Goal: Check status: Check status

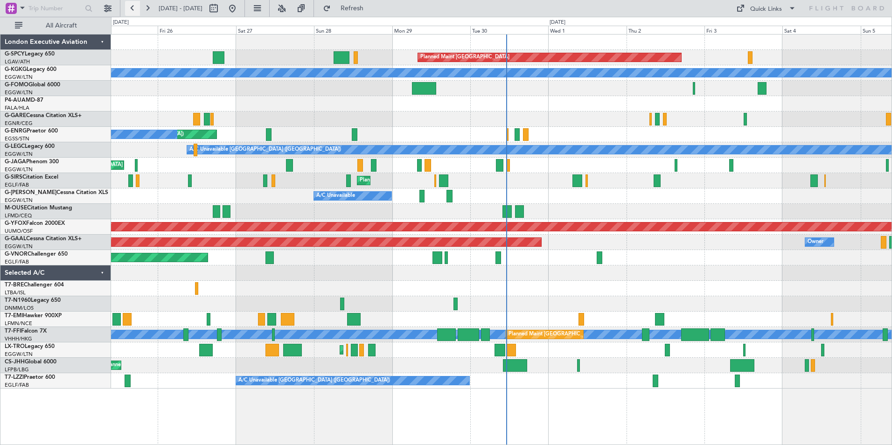
click at [129, 11] on button at bounding box center [132, 8] width 15 height 15
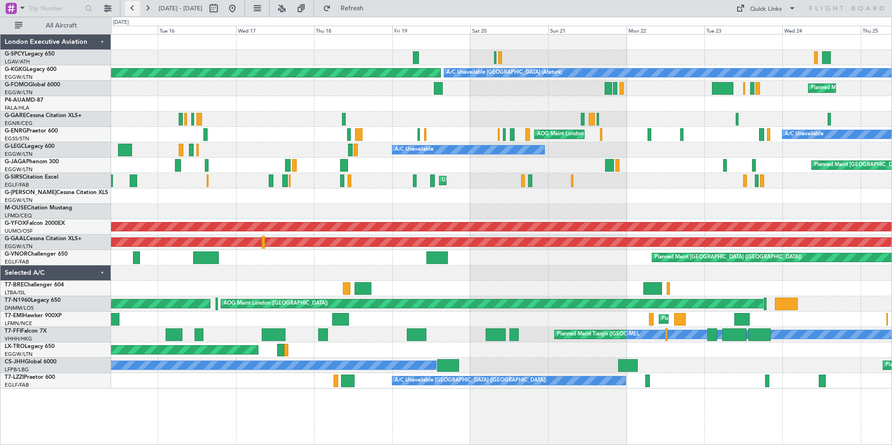
click at [130, 9] on button at bounding box center [132, 8] width 15 height 15
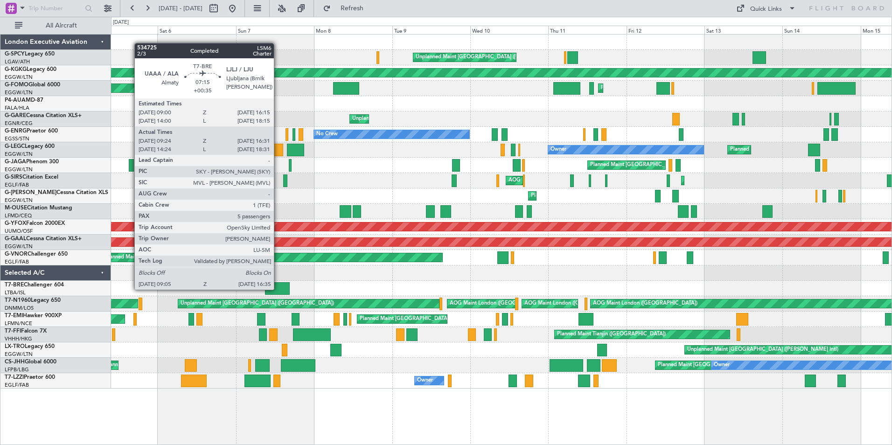
click at [278, 289] on div at bounding box center [277, 288] width 25 height 13
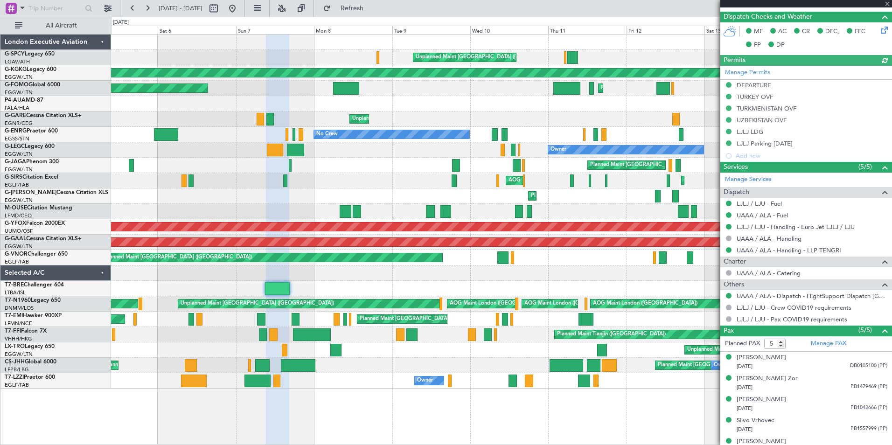
scroll to position [244, 0]
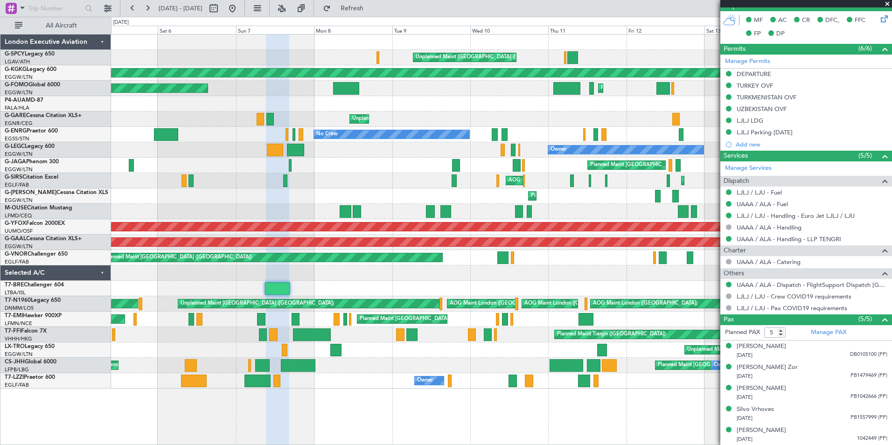
click at [885, 5] on span at bounding box center [886, 4] width 9 height 8
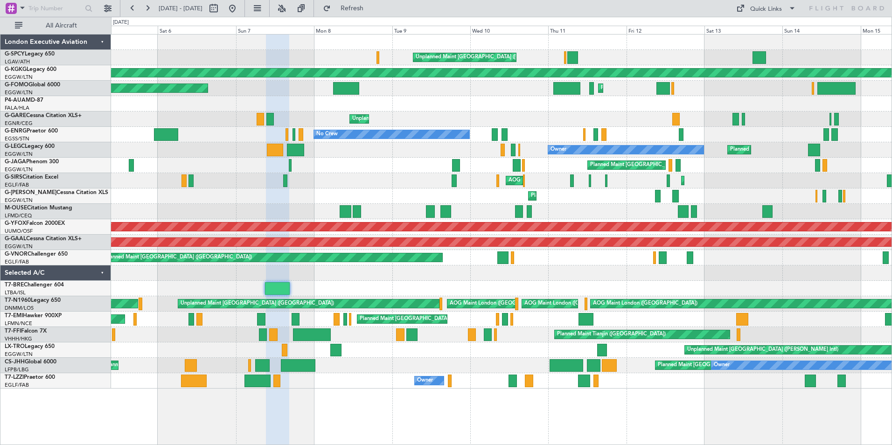
type input "0"
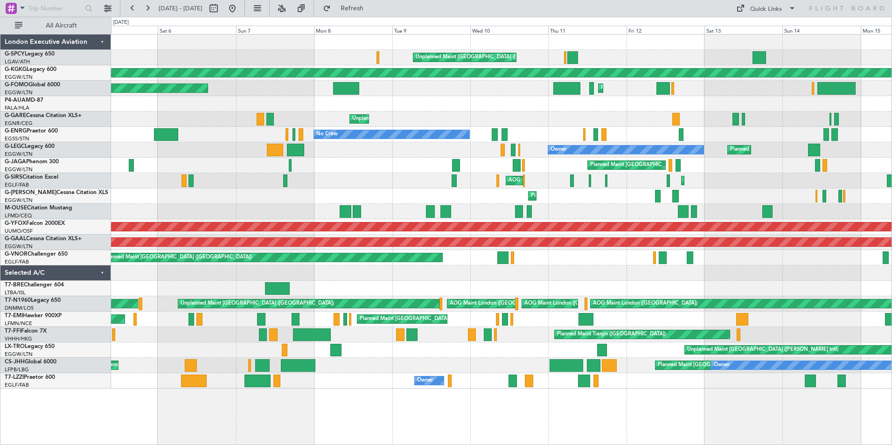
scroll to position [0, 0]
click at [146, 8] on button at bounding box center [147, 8] width 15 height 15
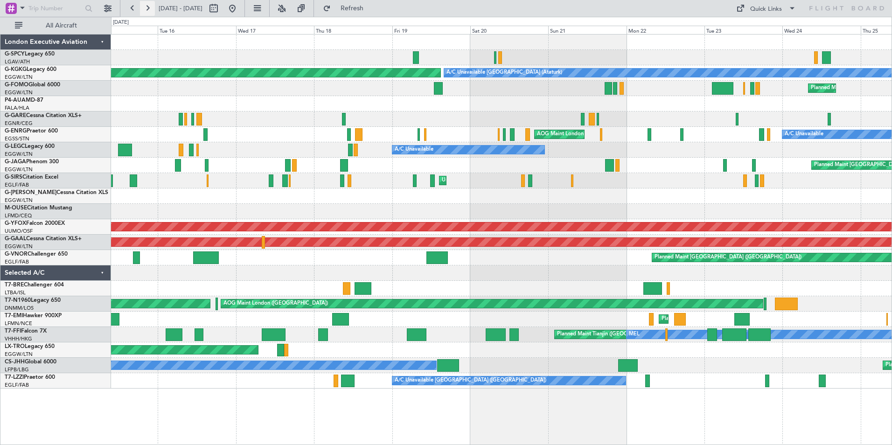
click at [146, 9] on button at bounding box center [147, 8] width 15 height 15
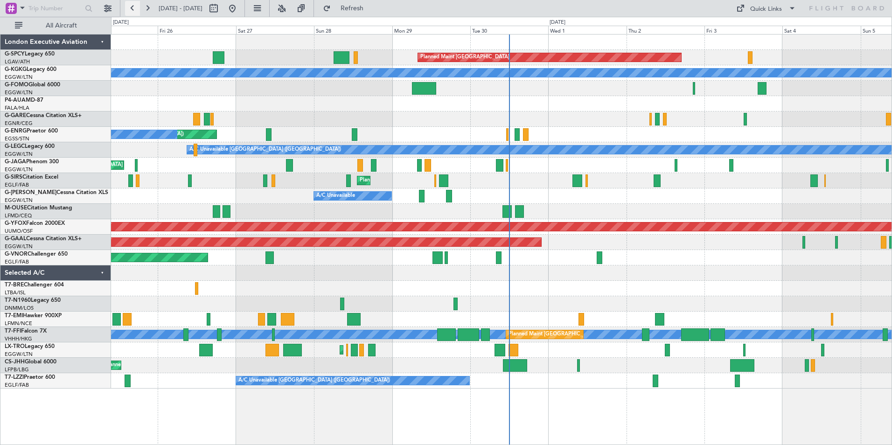
click at [135, 10] on button at bounding box center [132, 8] width 15 height 15
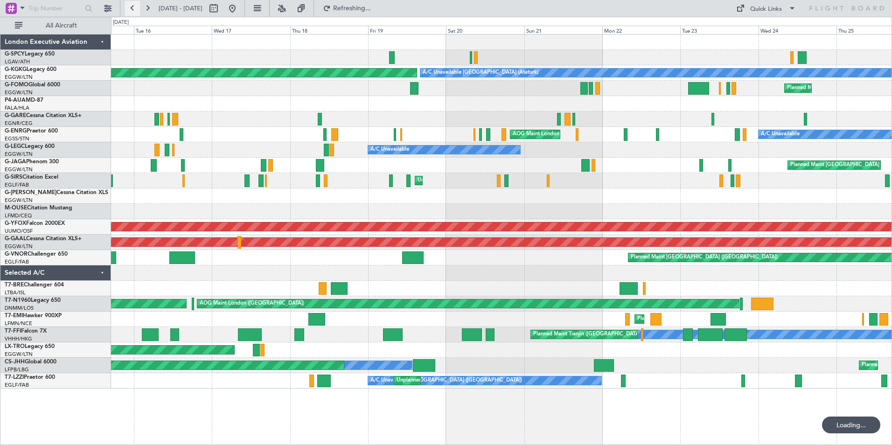
click at [135, 10] on button at bounding box center [132, 8] width 15 height 15
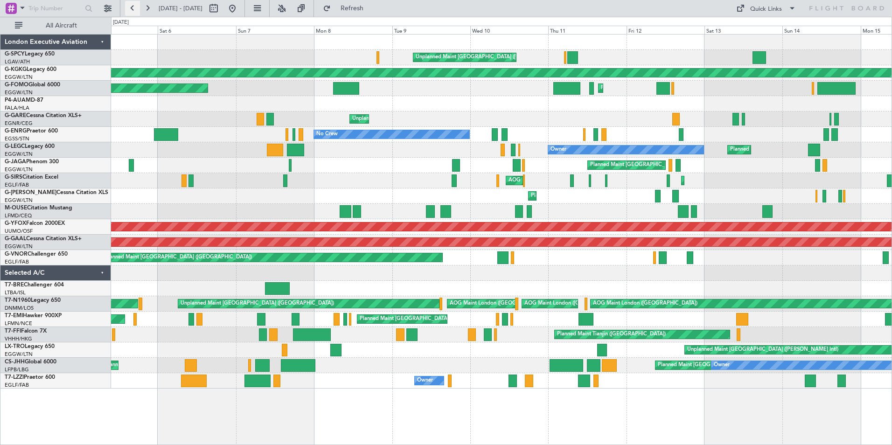
click at [133, 8] on button at bounding box center [132, 8] width 15 height 15
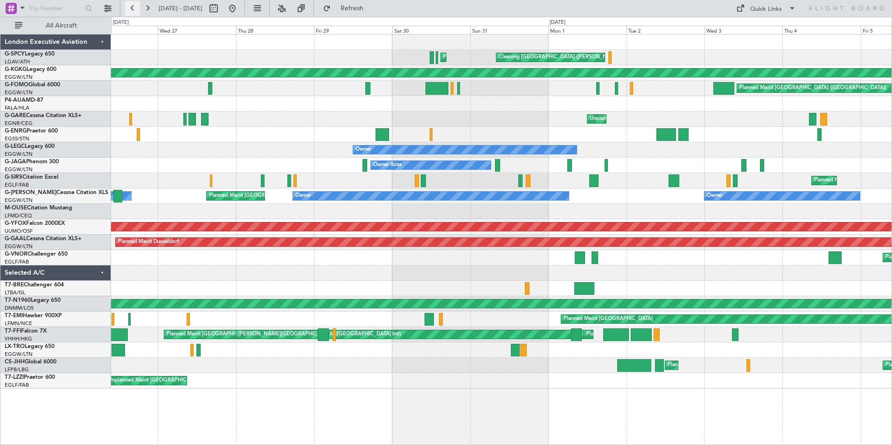
click at [130, 13] on button at bounding box center [132, 8] width 15 height 15
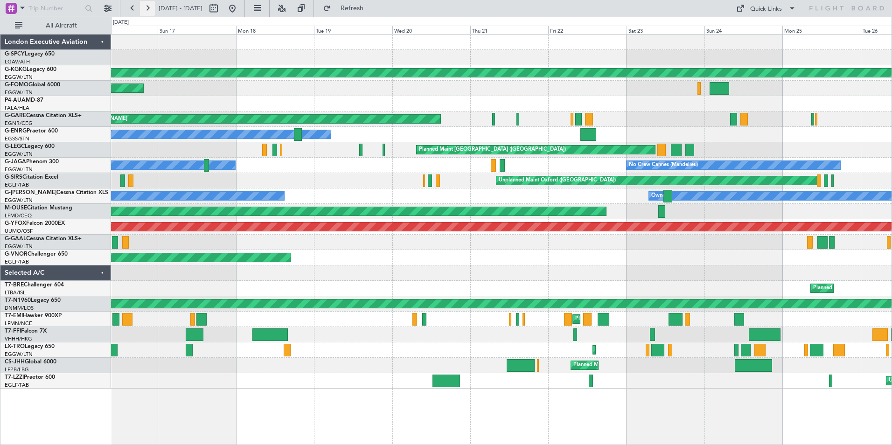
click at [147, 8] on button at bounding box center [147, 8] width 15 height 15
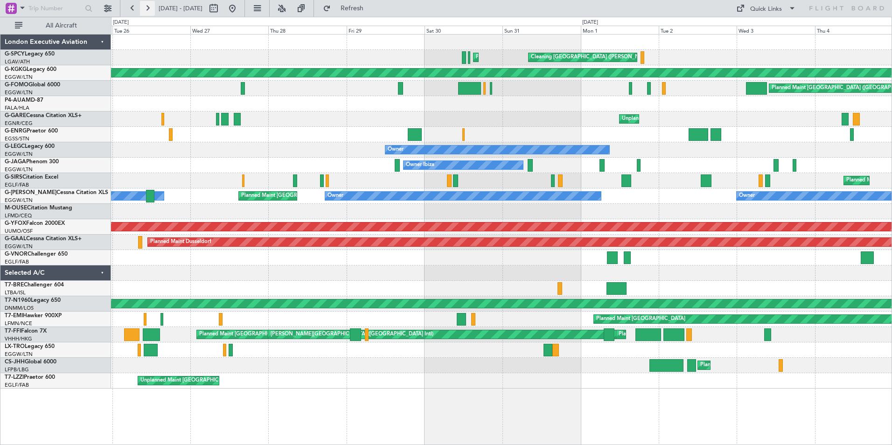
click at [147, 8] on button at bounding box center [147, 8] width 15 height 15
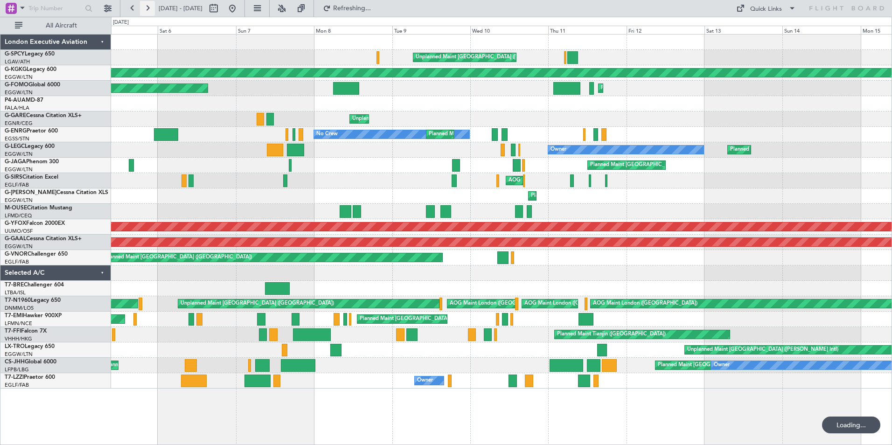
click at [147, 8] on button at bounding box center [147, 8] width 15 height 15
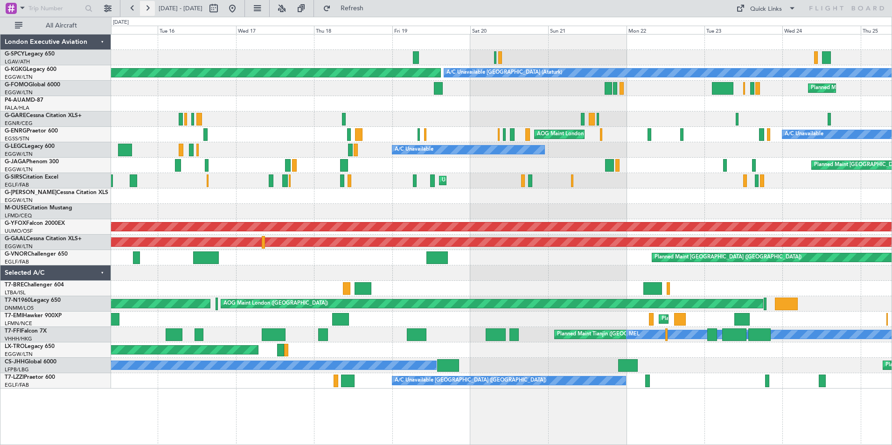
click at [147, 7] on button at bounding box center [147, 8] width 15 height 15
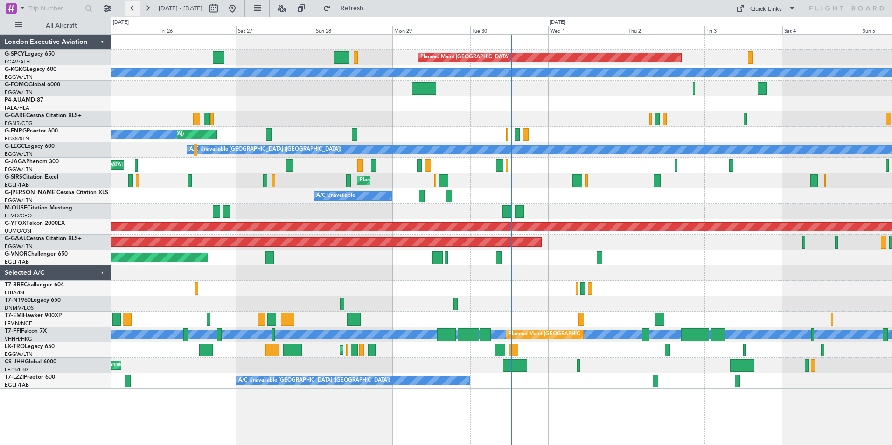
click at [133, 6] on button at bounding box center [132, 8] width 15 height 15
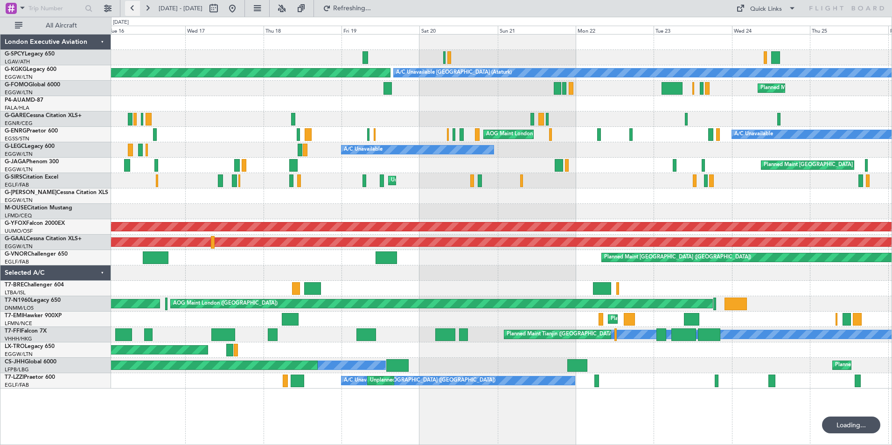
click at [133, 6] on button at bounding box center [132, 8] width 15 height 15
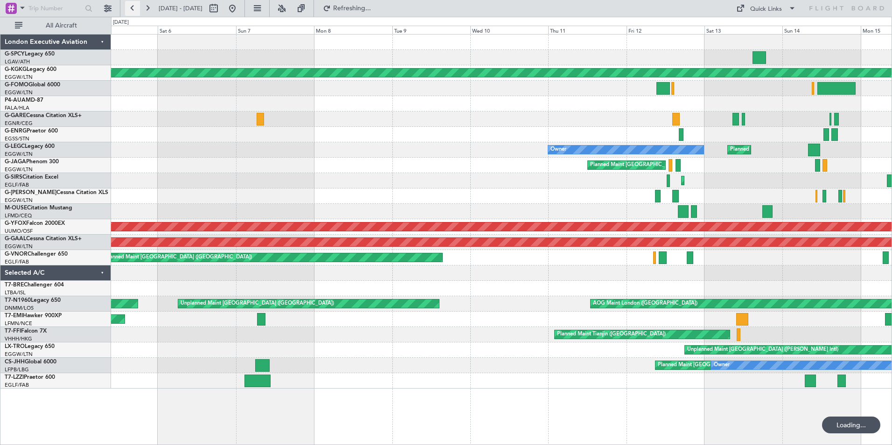
click at [133, 6] on button at bounding box center [132, 8] width 15 height 15
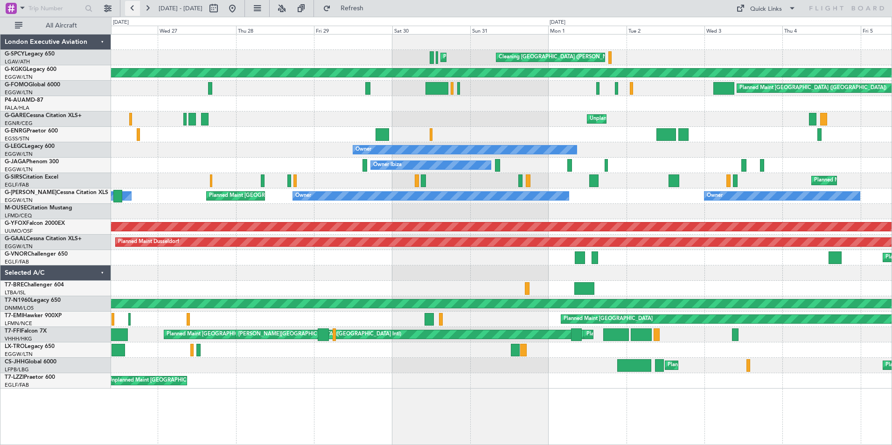
click at [134, 7] on button at bounding box center [132, 8] width 15 height 15
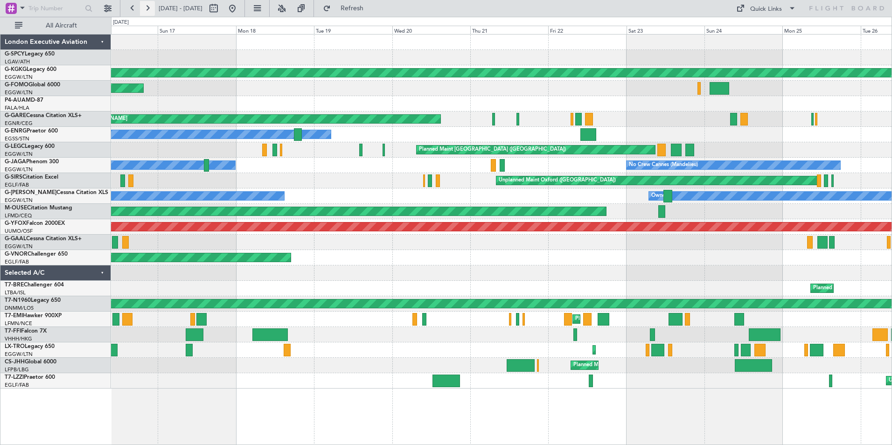
click at [143, 7] on button at bounding box center [147, 8] width 15 height 15
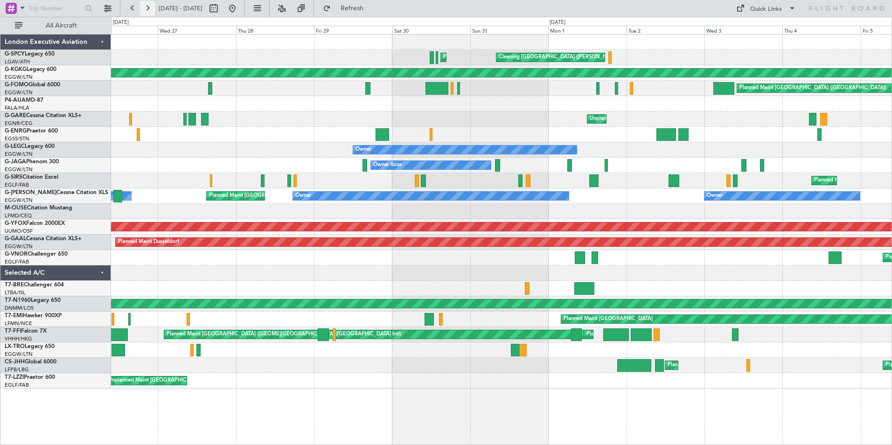
click at [150, 11] on button at bounding box center [147, 8] width 15 height 15
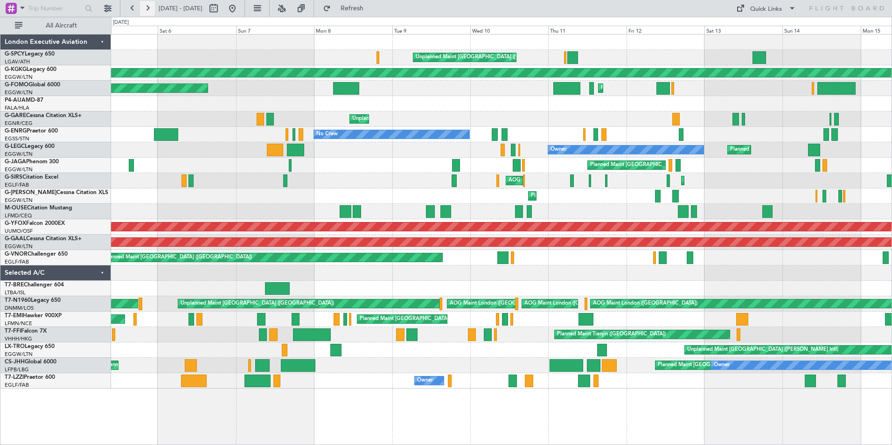
click at [148, 7] on button at bounding box center [147, 8] width 15 height 15
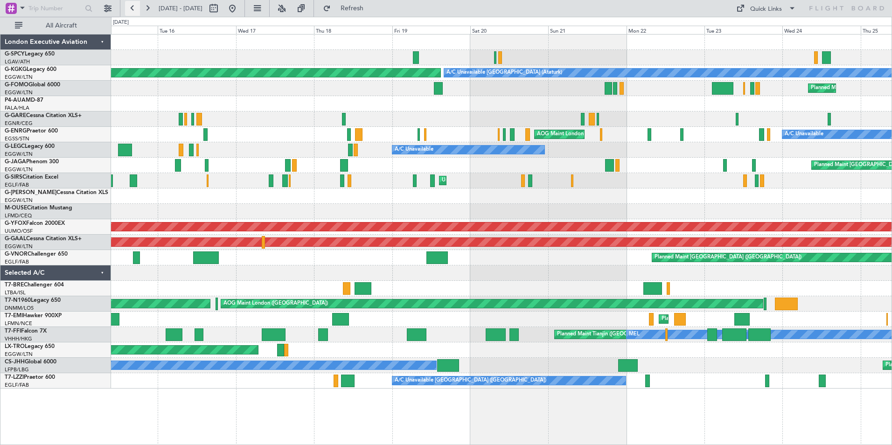
click at [131, 8] on button at bounding box center [132, 8] width 15 height 15
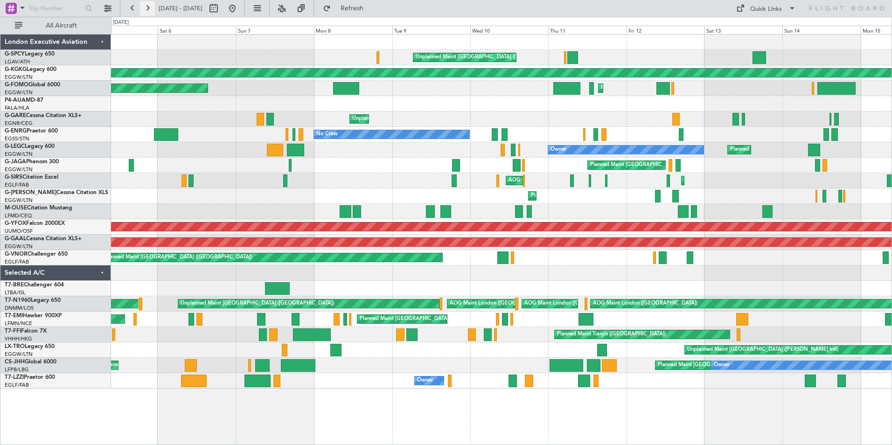
click at [150, 7] on button at bounding box center [147, 8] width 15 height 15
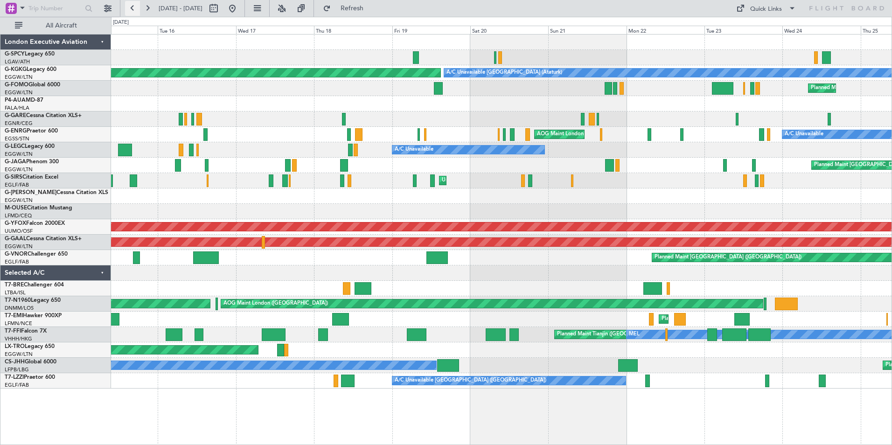
click at [128, 12] on button at bounding box center [132, 8] width 15 height 15
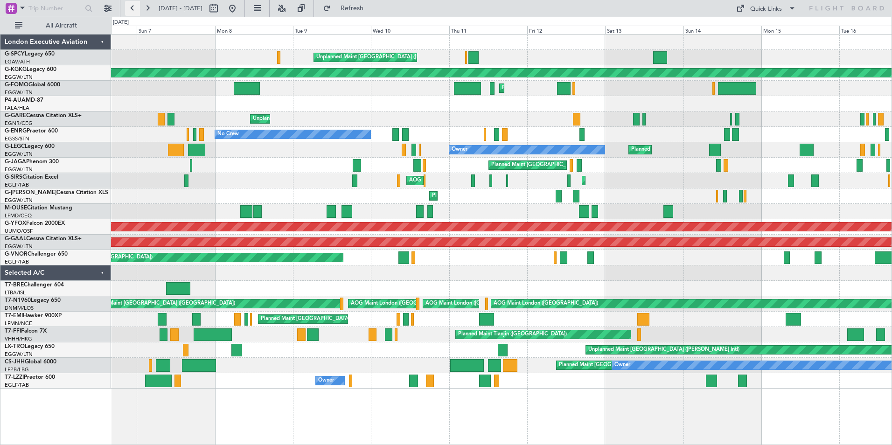
click at [129, 11] on button at bounding box center [132, 8] width 15 height 15
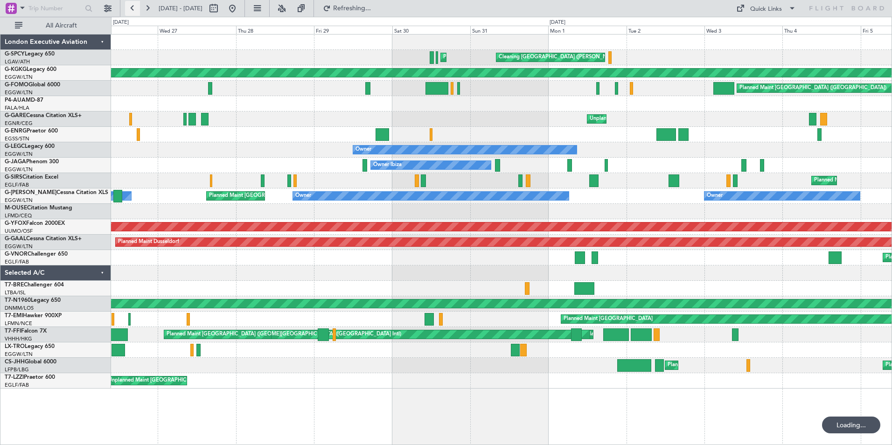
click at [129, 11] on button at bounding box center [132, 8] width 15 height 15
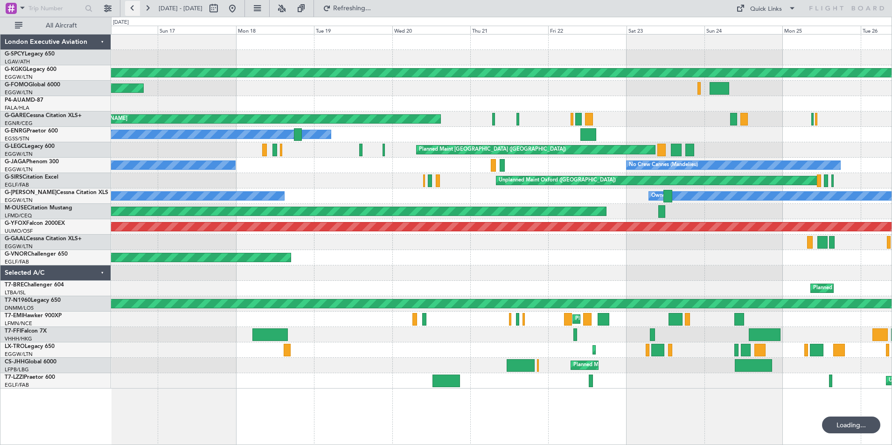
click at [129, 11] on button at bounding box center [132, 8] width 15 height 15
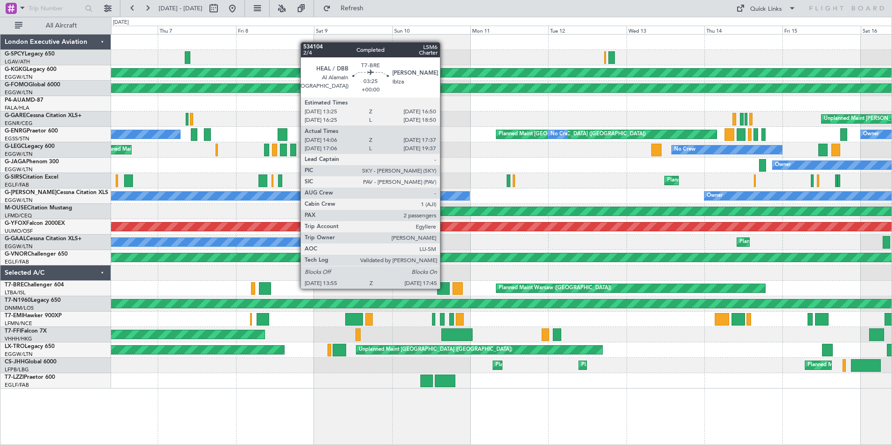
click at [444, 288] on div at bounding box center [443, 288] width 13 height 13
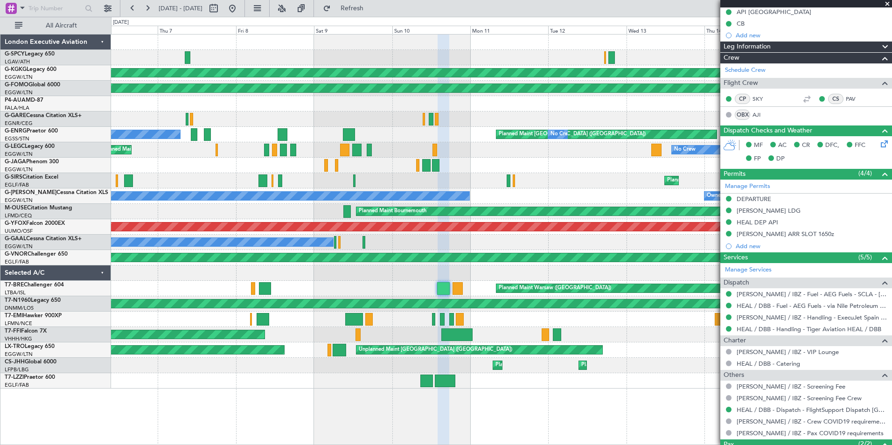
scroll to position [65, 0]
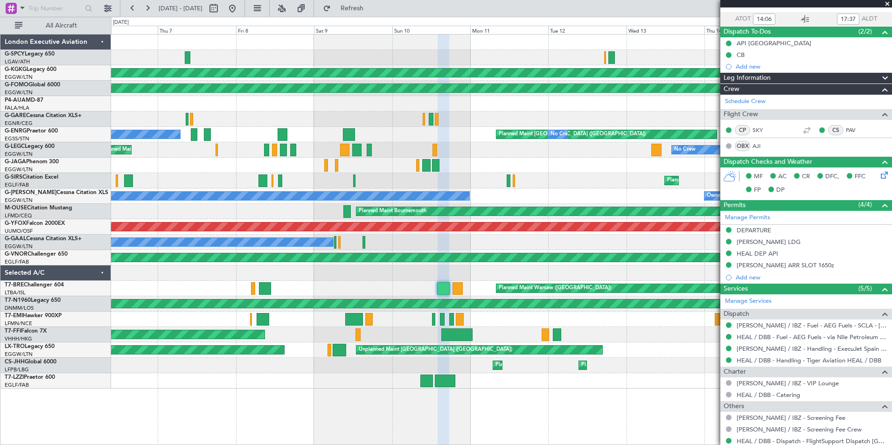
click at [886, 6] on span at bounding box center [886, 4] width 9 height 8
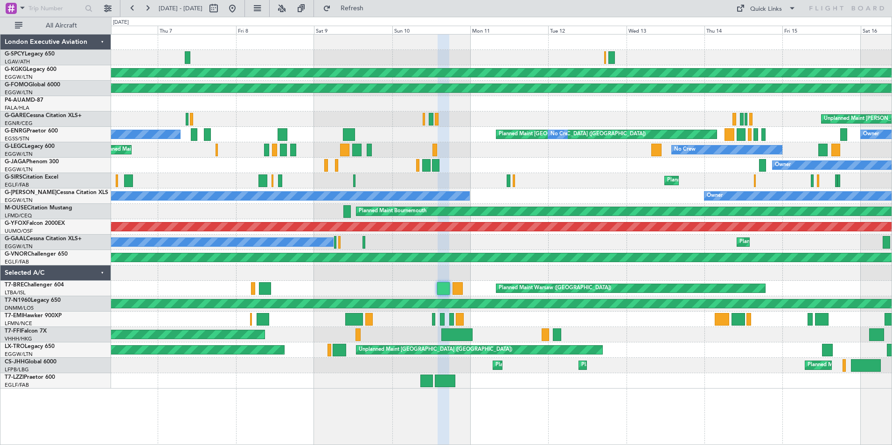
type input "0"
click at [149, 7] on button at bounding box center [147, 8] width 15 height 15
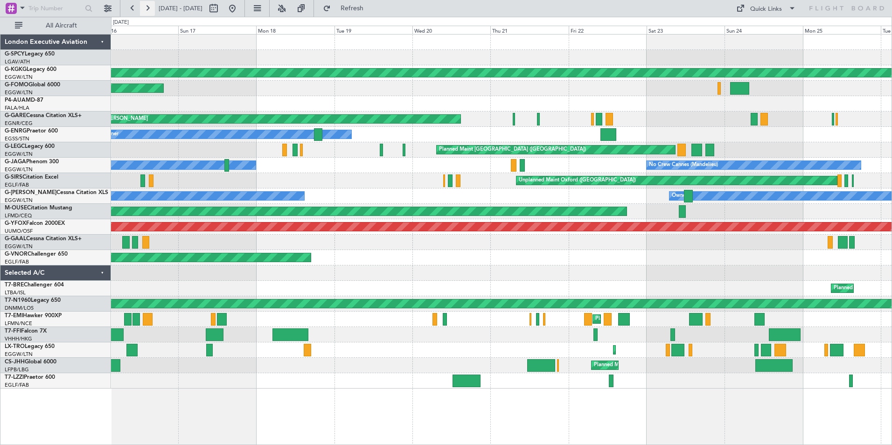
click at [149, 7] on button at bounding box center [147, 8] width 15 height 15
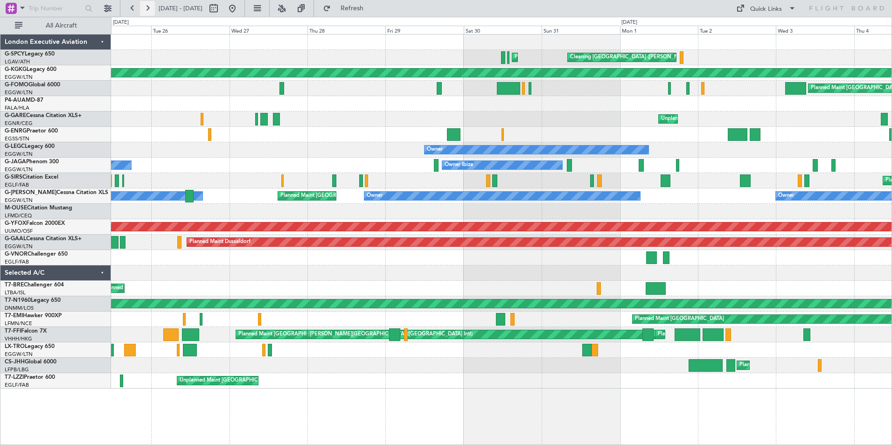
click at [149, 7] on button at bounding box center [147, 8] width 15 height 15
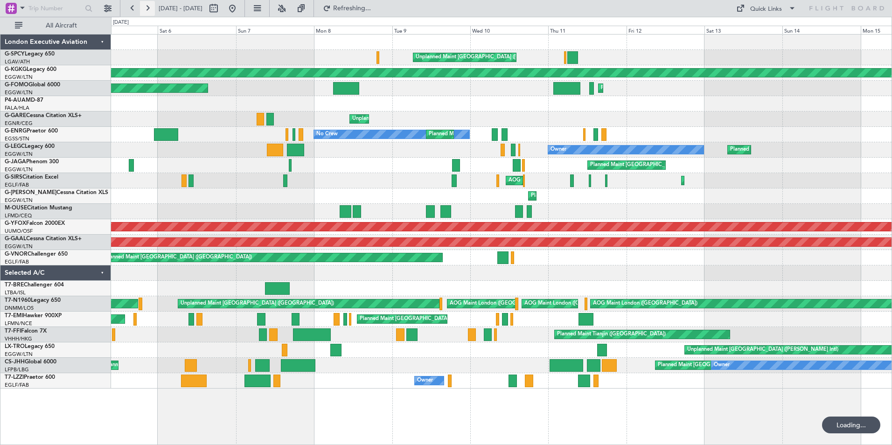
click at [149, 7] on button at bounding box center [147, 8] width 15 height 15
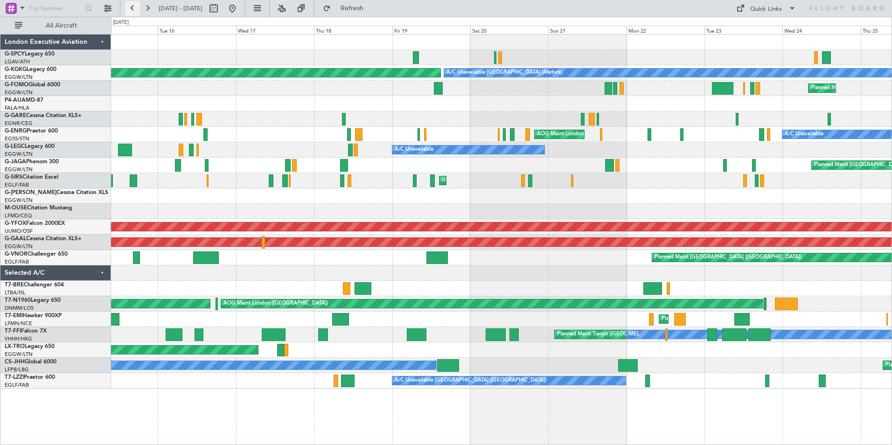
click at [133, 11] on button at bounding box center [132, 8] width 15 height 15
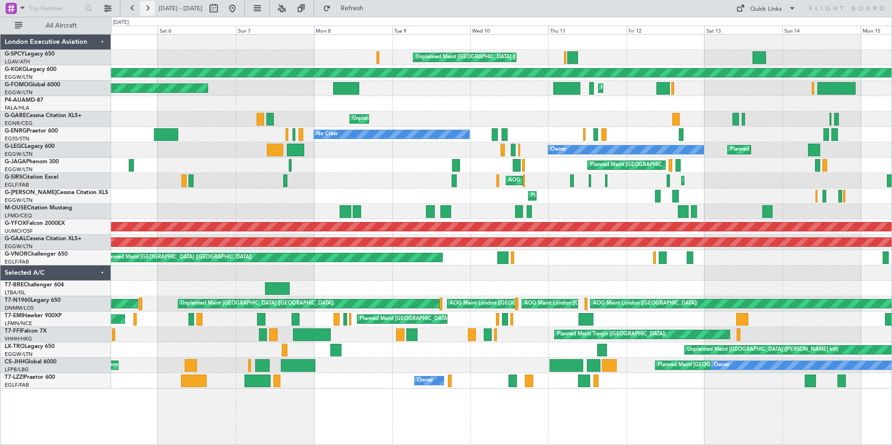
click at [152, 9] on button at bounding box center [147, 8] width 15 height 15
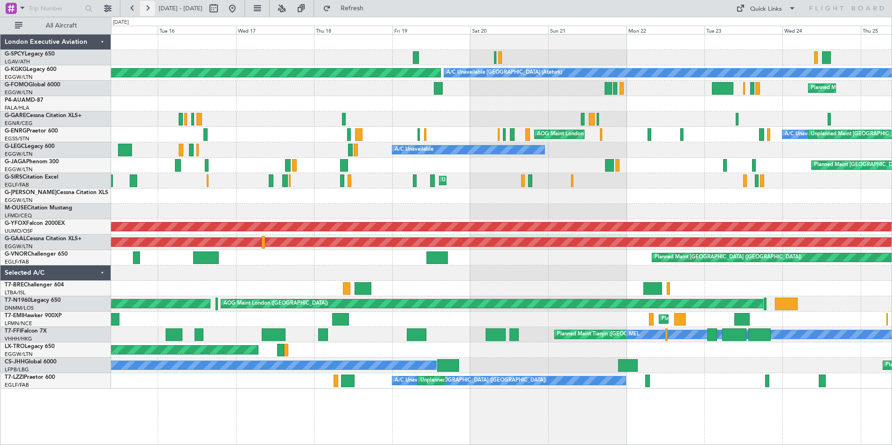
click at [152, 9] on button at bounding box center [147, 8] width 15 height 15
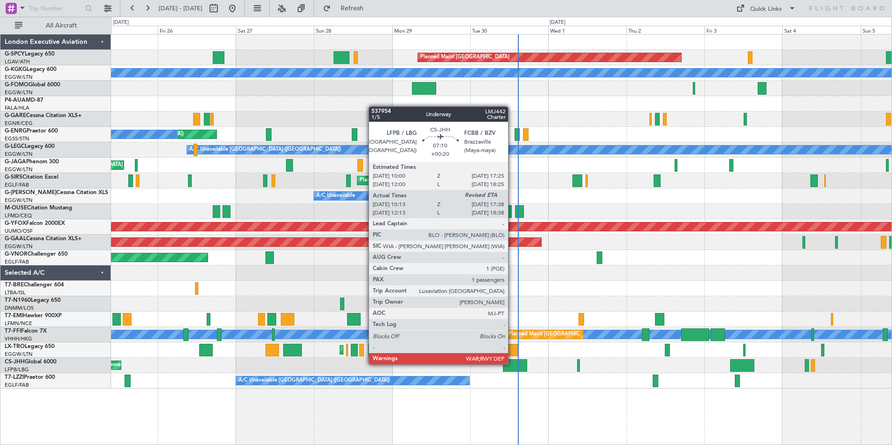
click at [512, 363] on div at bounding box center [515, 365] width 24 height 13
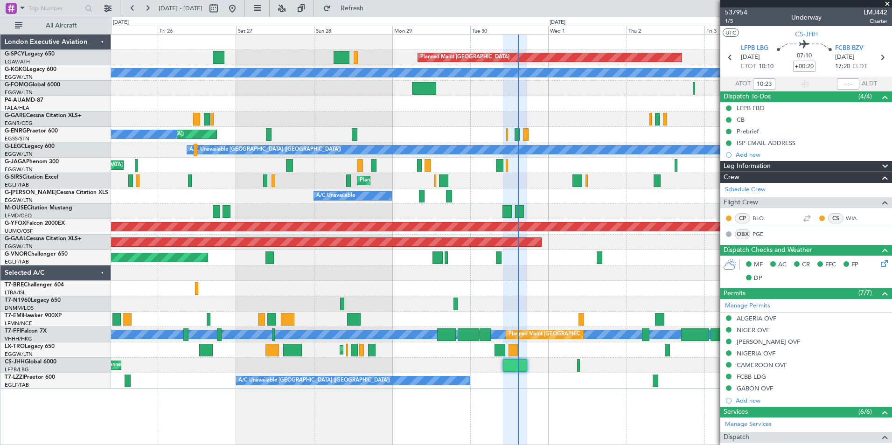
drag, startPoint x: 887, startPoint y: 4, endPoint x: 834, endPoint y: 66, distance: 82.3
click at [887, 4] on span at bounding box center [886, 4] width 9 height 8
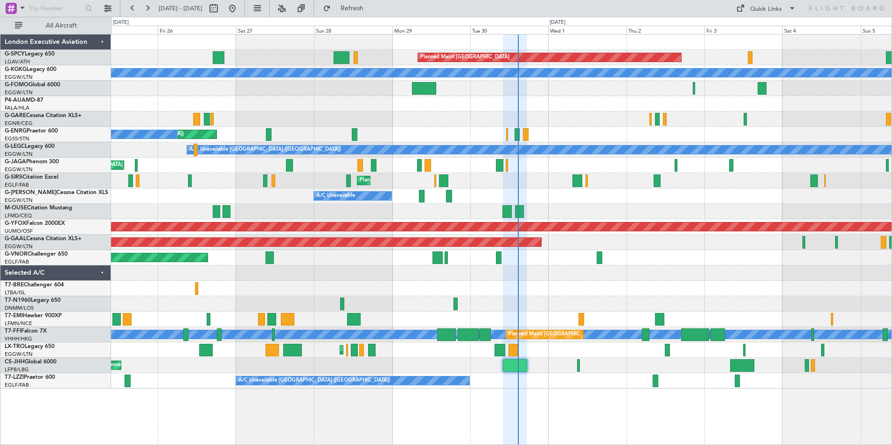
type input "0"
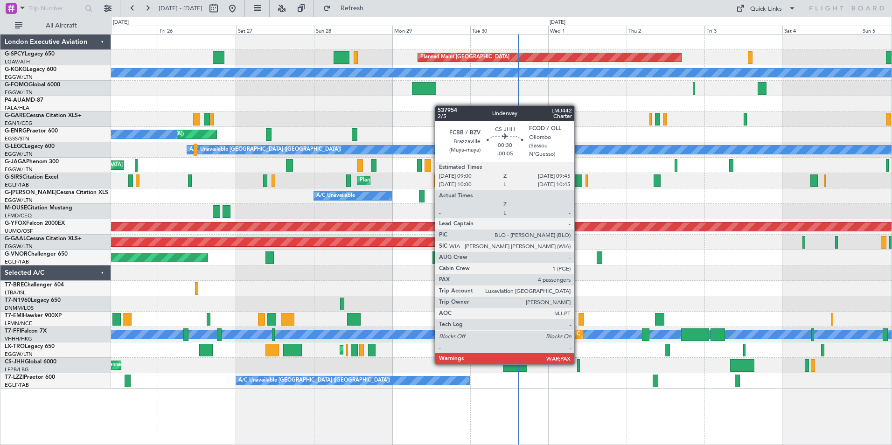
click at [578, 364] on div at bounding box center [578, 365] width 3 height 13
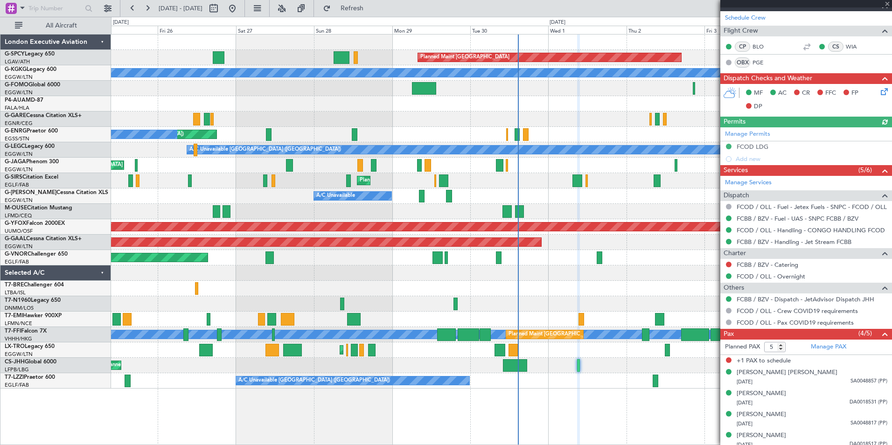
scroll to position [153, 0]
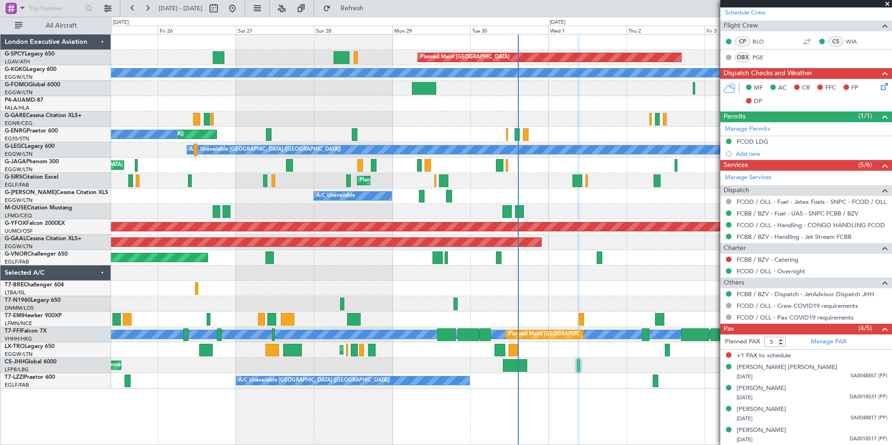
click at [888, 6] on span at bounding box center [886, 4] width 9 height 8
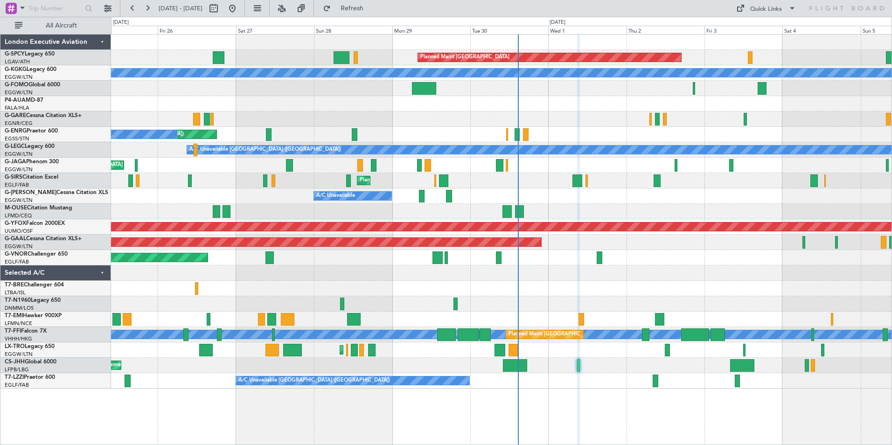
type input "0"
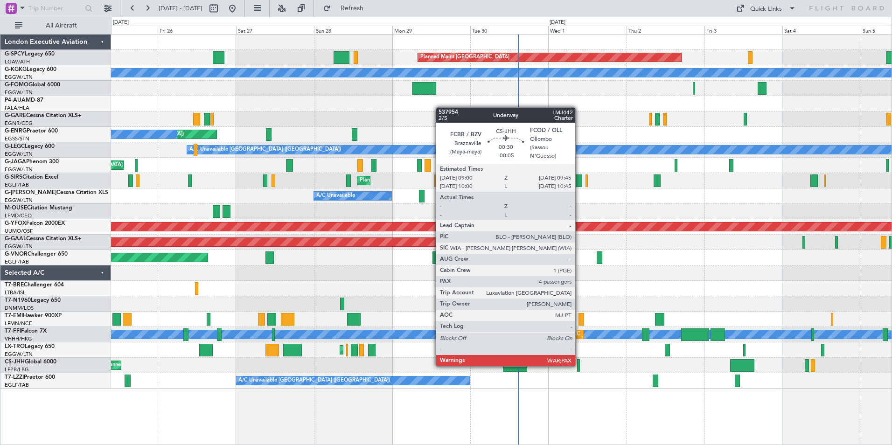
click at [579, 365] on div at bounding box center [578, 365] width 3 height 13
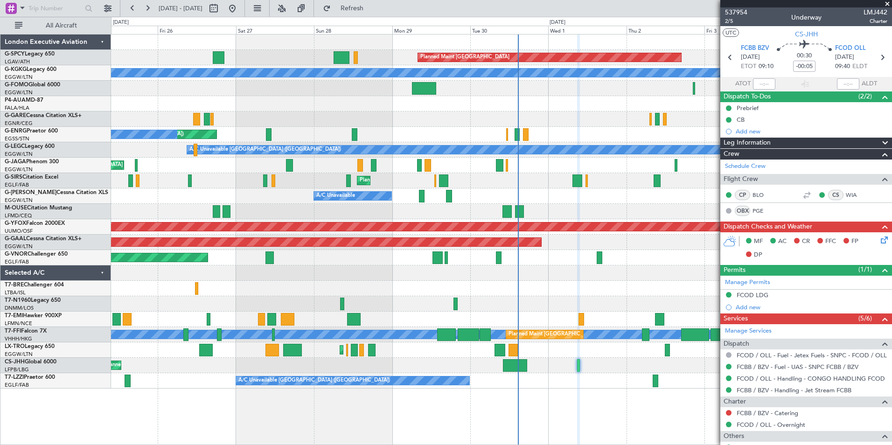
drag, startPoint x: 888, startPoint y: 2, endPoint x: 881, endPoint y: 14, distance: 14.0
click at [888, 2] on span at bounding box center [886, 4] width 9 height 8
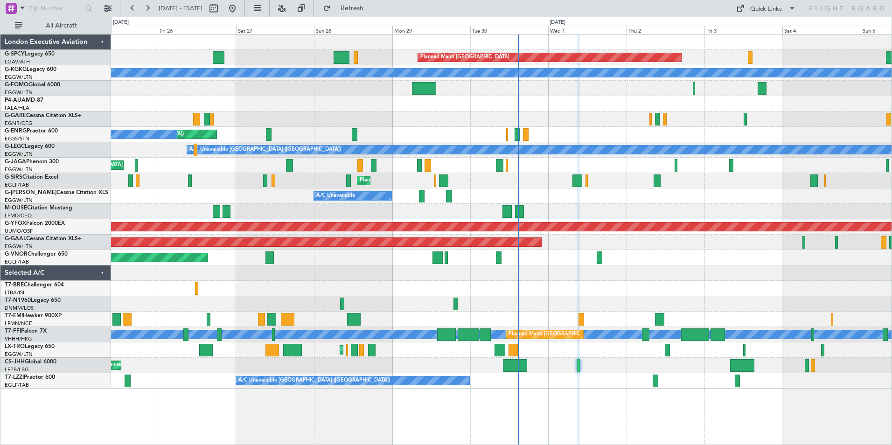
type input "0"
click at [147, 8] on button at bounding box center [147, 8] width 15 height 15
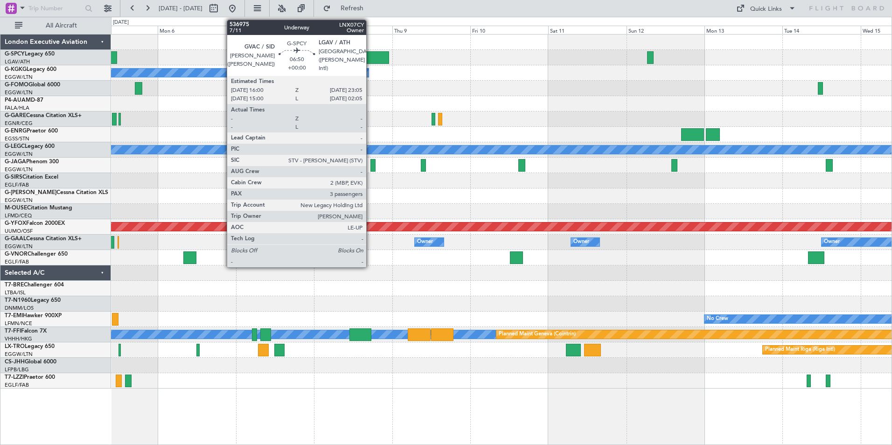
click at [370, 56] on div at bounding box center [377, 57] width 23 height 13
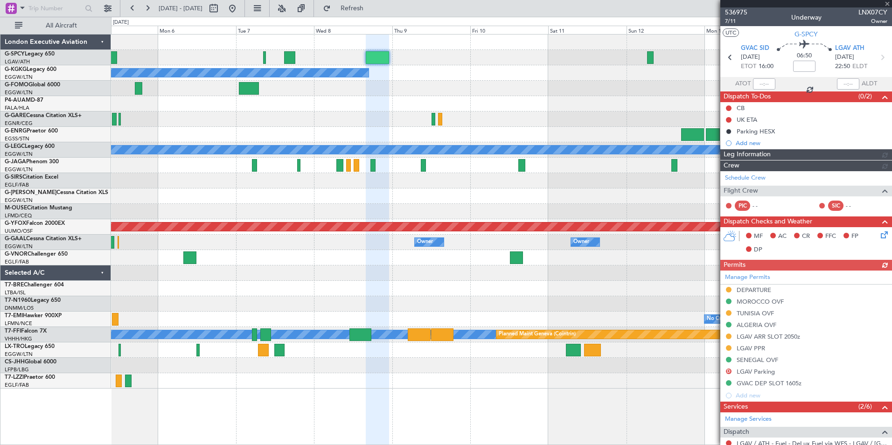
click at [885, 6] on div at bounding box center [806, 3] width 172 height 7
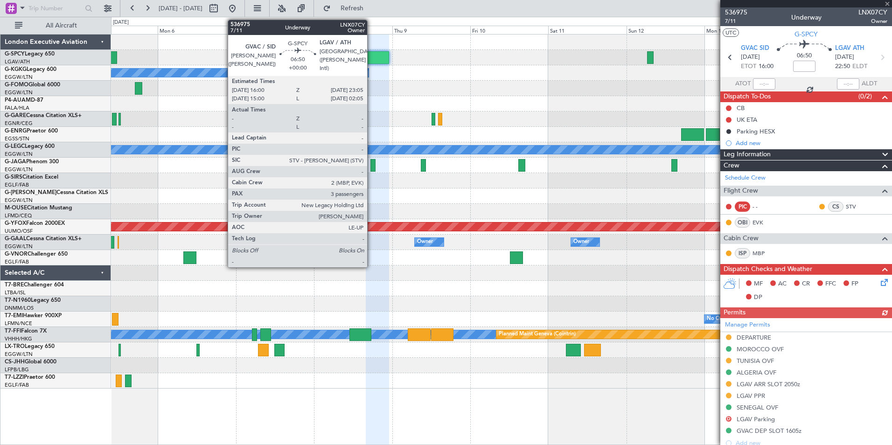
click at [371, 54] on div at bounding box center [377, 57] width 23 height 13
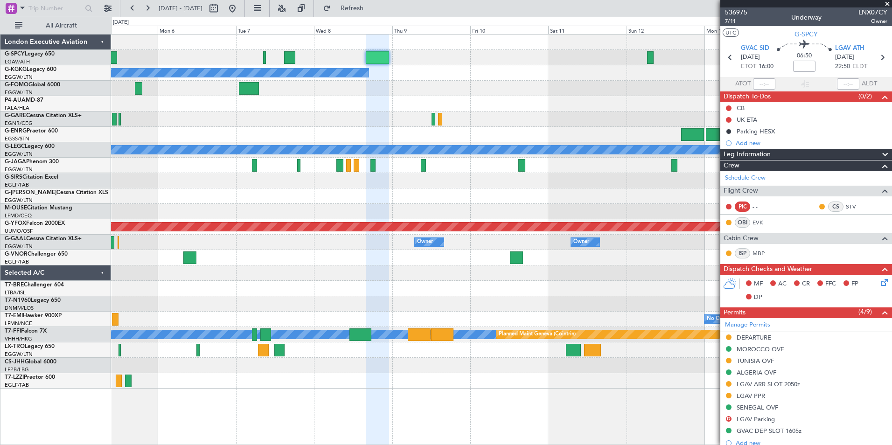
click at [885, 6] on span at bounding box center [886, 4] width 9 height 8
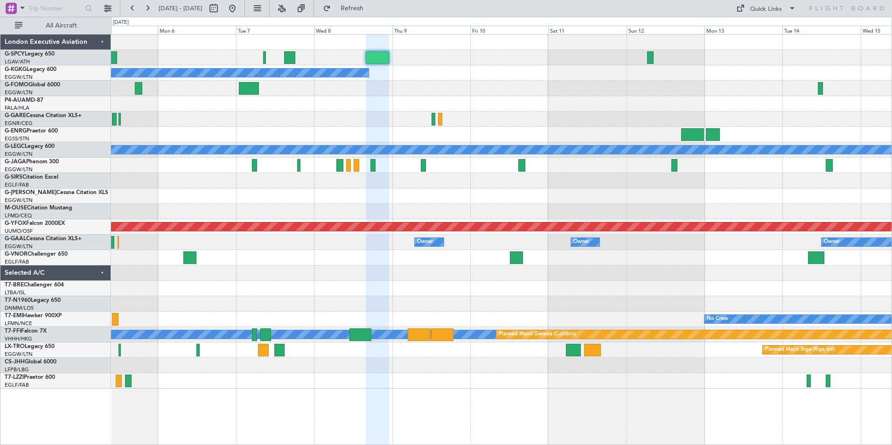
type input "0"
